Goal: Task Accomplishment & Management: Complete application form

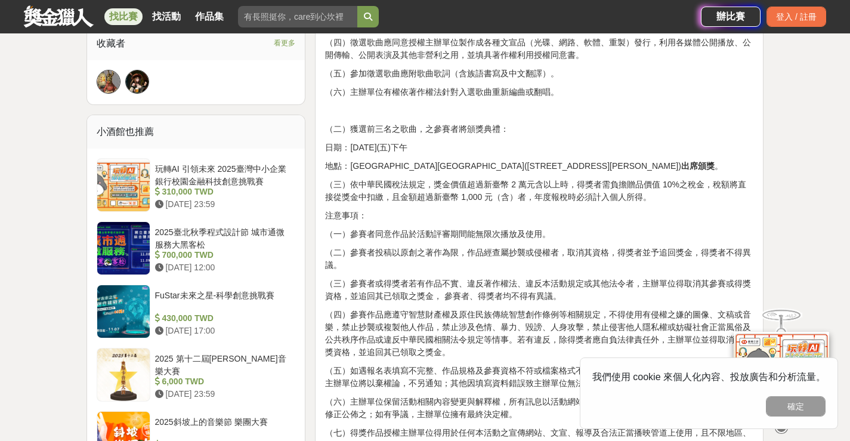
scroll to position [776, 0]
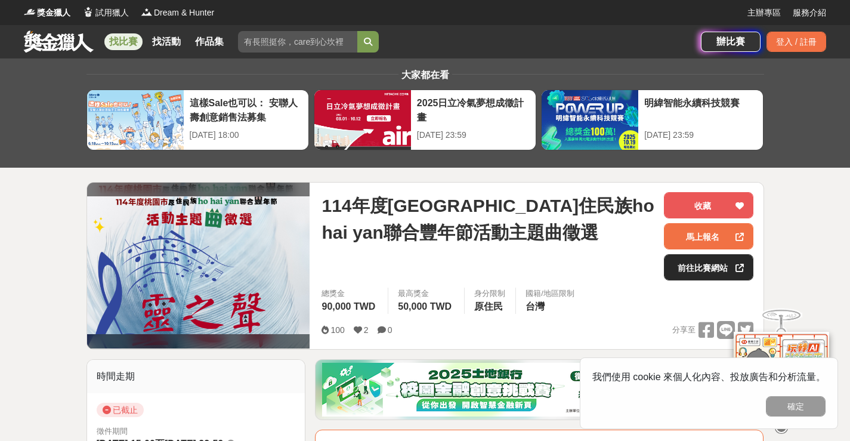
click at [712, 275] on link "前往比賽網站" at bounding box center [708, 267] width 89 height 26
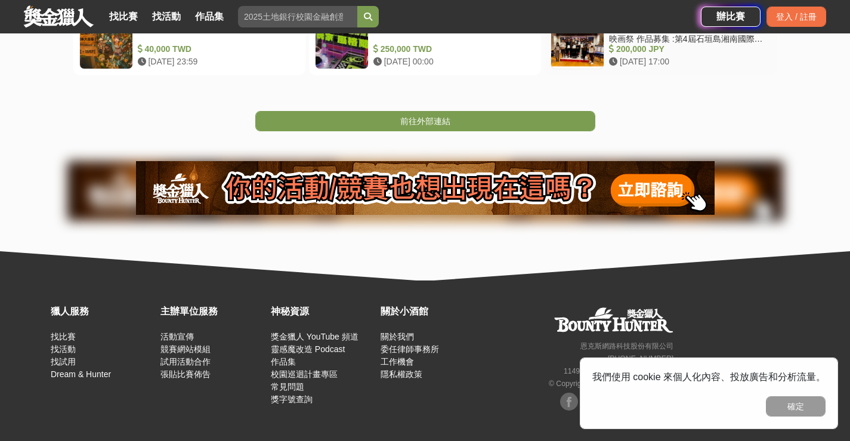
scroll to position [298, 0]
